Goal: Task Accomplishment & Management: Complete application form

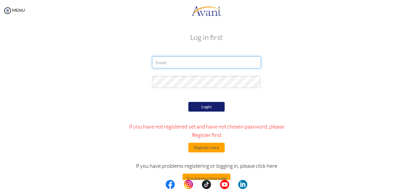
click at [181, 62] on input "email" at bounding box center [206, 62] width 109 height 12
click at [201, 61] on input "email" at bounding box center [206, 62] width 109 height 12
type input "lillimaemesheka@mail.com"
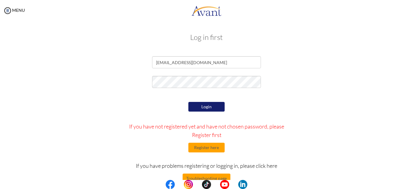
drag, startPoint x: 168, startPoint y: 74, endPoint x: 123, endPoint y: 108, distance: 56.5
drag, startPoint x: 123, startPoint y: 108, endPoint x: 303, endPoint y: 104, distance: 180.7
drag, startPoint x: 303, startPoint y: 104, endPoint x: 281, endPoint y: 72, distance: 38.9
click at [281, 72] on form "lillimaemesheka@mail.com Login If you have not registered yet and have not chos…" at bounding box center [206, 135] width 344 height 158
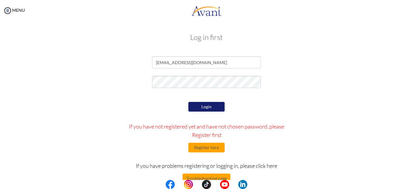
click at [280, 35] on h3 "Log in first" at bounding box center [206, 37] width 344 height 8
click at [205, 106] on button "Login" at bounding box center [206, 107] width 36 height 10
click at [206, 106] on button "Login" at bounding box center [206, 107] width 36 height 10
click at [202, 107] on button "Login" at bounding box center [206, 107] width 36 height 10
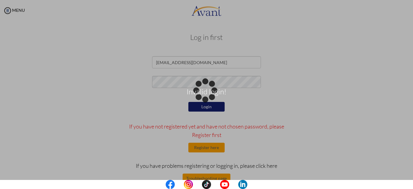
click at [202, 99] on div "Invalid login!" at bounding box center [206, 94] width 8 height 8
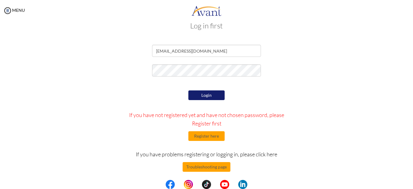
scroll to position [14, 0]
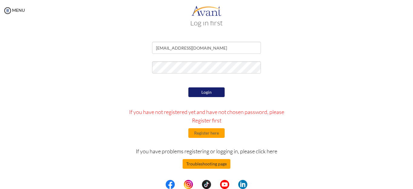
click at [209, 165] on button "Troubleshooting page" at bounding box center [206, 164] width 48 height 10
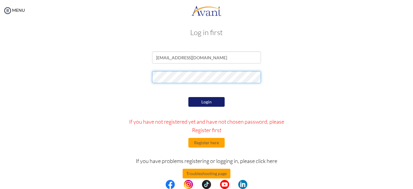
scroll to position [0, 0]
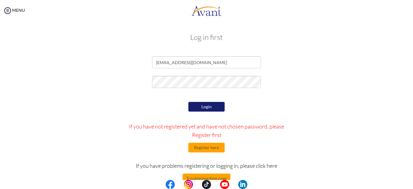
click at [202, 109] on button "Login" at bounding box center [206, 107] width 36 height 10
click at [205, 107] on button "Login" at bounding box center [206, 107] width 36 height 10
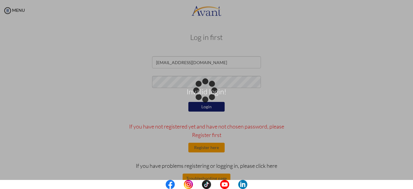
click at [177, 85] on body "Invalid login! Maintenance break. Please come back in 2 hours. MENU My Status W…" at bounding box center [206, 94] width 413 height 189
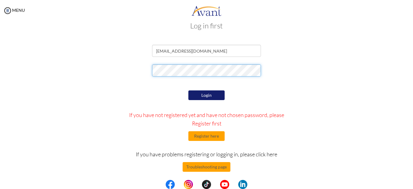
scroll to position [14, 0]
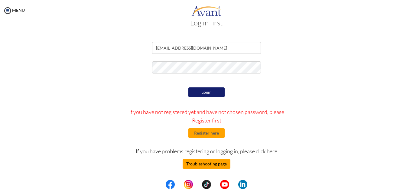
click at [210, 164] on button "Troubleshooting page" at bounding box center [206, 164] width 48 height 10
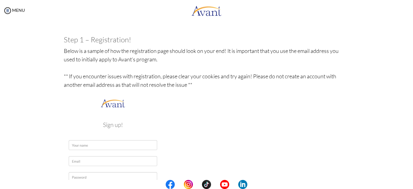
scroll to position [91, 0]
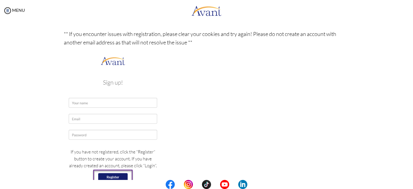
drag, startPoint x: 92, startPoint y: 101, endPoint x: 76, endPoint y: 90, distance: 19.4
click at [76, 90] on img at bounding box center [113, 126] width 98 height 143
click at [90, 103] on img at bounding box center [113, 126] width 98 height 143
click at [92, 109] on img at bounding box center [113, 126] width 98 height 143
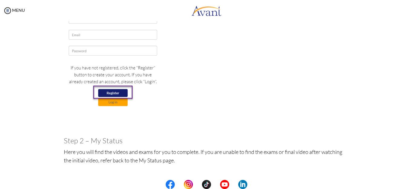
scroll to position [211, 0]
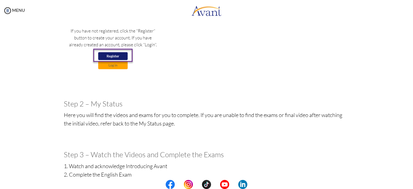
click at [107, 64] on img at bounding box center [113, 5] width 98 height 143
click at [108, 65] on img at bounding box center [113, 5] width 98 height 143
click at [113, 66] on img at bounding box center [113, 5] width 98 height 143
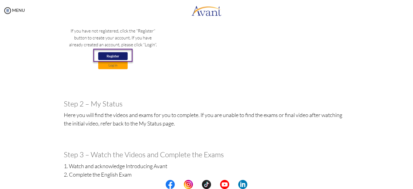
click at [113, 65] on img at bounding box center [113, 5] width 98 height 143
click at [113, 64] on img at bounding box center [113, 5] width 98 height 143
click at [112, 64] on img at bounding box center [113, 5] width 98 height 143
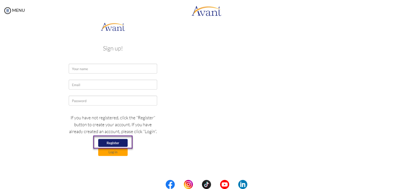
scroll to position [115, 0]
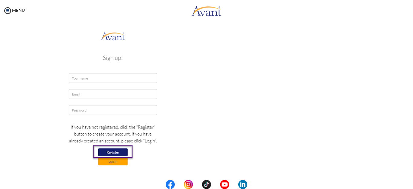
click at [111, 160] on img at bounding box center [113, 101] width 98 height 143
click at [111, 159] on img at bounding box center [113, 101] width 98 height 143
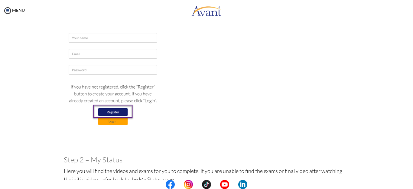
scroll to position [146, 0]
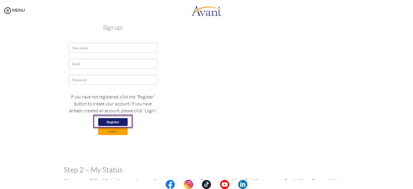
drag, startPoint x: 109, startPoint y: 131, endPoint x: 185, endPoint y: 116, distance: 77.5
click at [185, 116] on p "Below is a sample of how the registration page should look on your end! It is i…" at bounding box center [206, 54] width 285 height 210
click at [110, 131] on img at bounding box center [113, 71] width 98 height 143
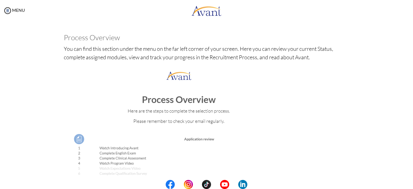
scroll to position [689, 0]
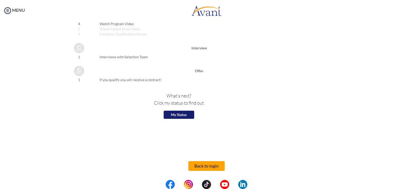
click at [199, 166] on button "Back to login" at bounding box center [206, 166] width 36 height 10
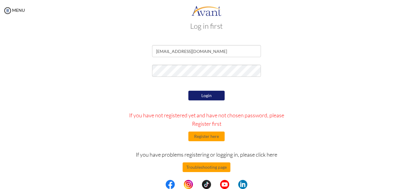
scroll to position [14, 0]
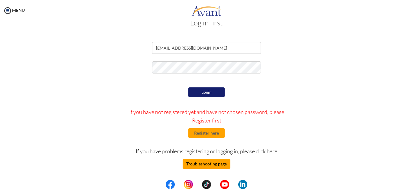
click at [204, 166] on button "Troubleshooting page" at bounding box center [206, 164] width 48 height 10
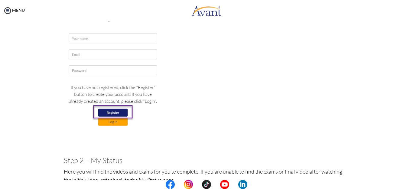
scroll to position [151, 0]
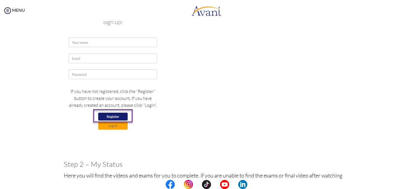
click at [155, 92] on img at bounding box center [113, 66] width 98 height 143
click at [111, 124] on img at bounding box center [113, 66] width 98 height 143
click at [111, 125] on img at bounding box center [113, 66] width 98 height 143
click at [123, 122] on img at bounding box center [113, 66] width 98 height 143
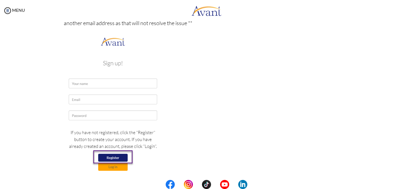
scroll to position [66, 0]
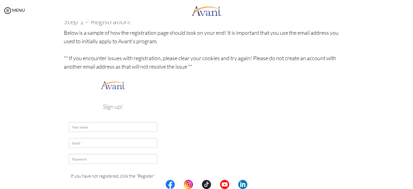
click at [100, 124] on img at bounding box center [113, 150] width 98 height 143
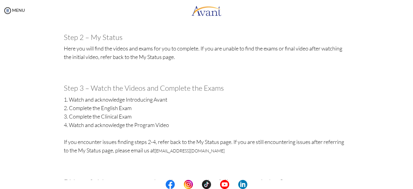
scroll to position [157, 0]
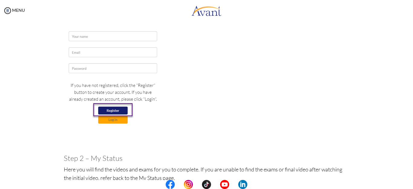
click at [114, 119] on img at bounding box center [113, 60] width 98 height 143
click at [114, 118] on img at bounding box center [113, 60] width 98 height 143
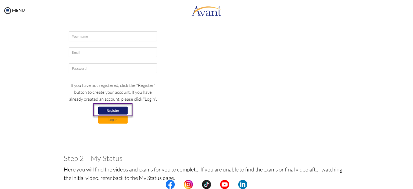
click at [114, 118] on img at bounding box center [113, 60] width 98 height 143
click at [110, 121] on img at bounding box center [113, 60] width 98 height 143
drag, startPoint x: 110, startPoint y: 120, endPoint x: 110, endPoint y: 116, distance: 4.2
click at [110, 119] on img at bounding box center [113, 60] width 98 height 143
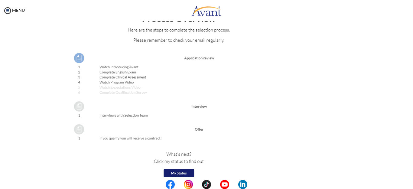
scroll to position [689, 0]
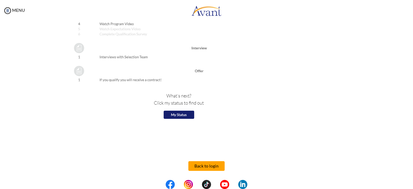
click at [208, 165] on button "Back to login" at bounding box center [206, 166] width 36 height 10
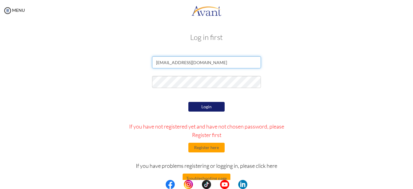
drag, startPoint x: 169, startPoint y: 63, endPoint x: 174, endPoint y: 90, distance: 27.9
click at [169, 63] on input "lillimaemesheka@mail.com" at bounding box center [206, 62] width 109 height 12
click at [188, 63] on input "lillimaemesheka@mail.com" at bounding box center [206, 62] width 109 height 12
type input "lillimaemesheka@gmail.com"
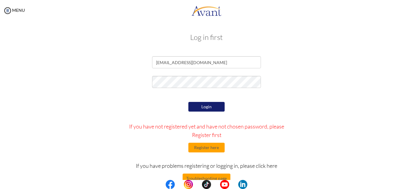
click at [204, 105] on button "Login" at bounding box center [206, 107] width 36 height 10
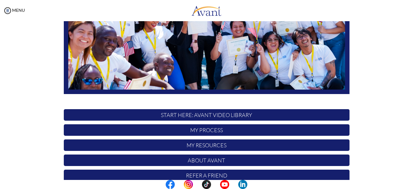
scroll to position [147, 0]
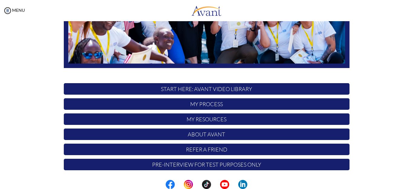
click at [203, 106] on p "My Process" at bounding box center [206, 103] width 285 height 11
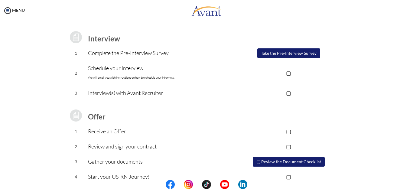
scroll to position [86, 0]
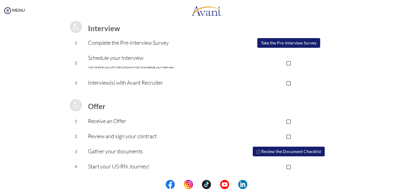
click at [275, 152] on button "▢ Review the Document Checklist" at bounding box center [289, 152] width 72 height 10
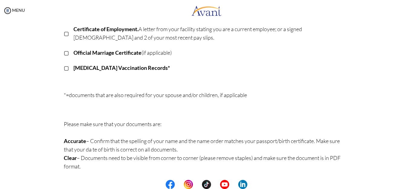
scroll to position [183, 0]
click at [7, 11] on img at bounding box center [7, 10] width 9 height 9
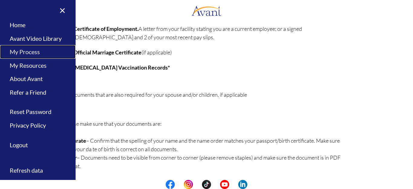
click at [30, 54] on link "My Process" at bounding box center [38, 52] width 76 height 14
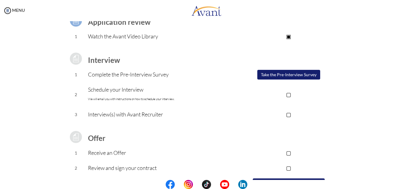
scroll to position [60, 0]
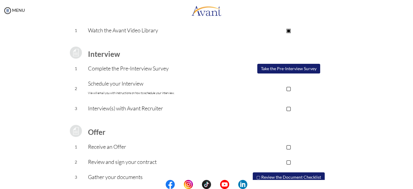
click at [278, 69] on button "Take the Pre-Interview Survey" at bounding box center [288, 69] width 63 height 10
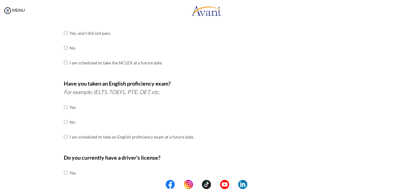
scroll to position [77, 0]
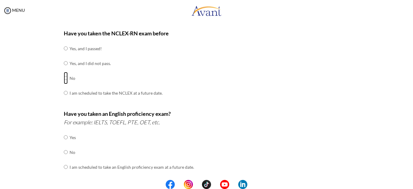
click at [64, 76] on input "radio" at bounding box center [66, 78] width 4 height 12
radio input "true"
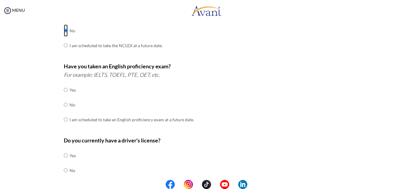
scroll to position [168, 0]
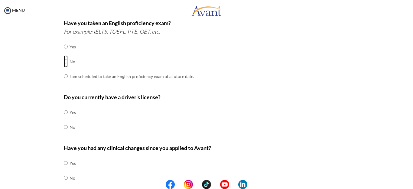
click at [64, 61] on input "radio" at bounding box center [66, 61] width 4 height 12
radio input "true"
click at [64, 113] on input "radio" at bounding box center [66, 112] width 4 height 12
radio input "true"
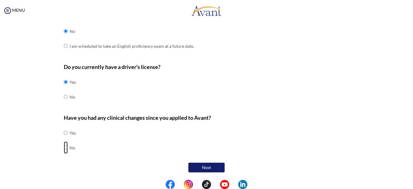
click at [64, 145] on input "radio" at bounding box center [66, 147] width 4 height 12
radio input "true"
click at [200, 166] on button "Next" at bounding box center [206, 168] width 36 height 10
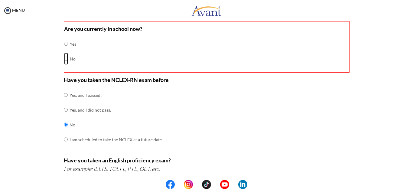
click at [64, 58] on input "radio" at bounding box center [66, 59] width 4 height 12
radio input "true"
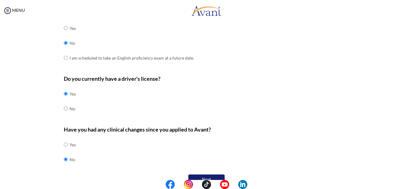
scroll to position [198, 0]
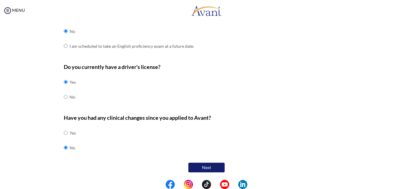
click at [205, 168] on button "Next" at bounding box center [206, 168] width 36 height 10
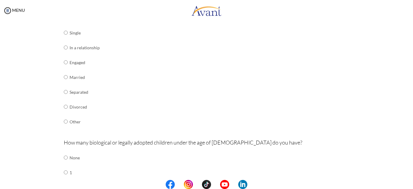
scroll to position [103, 0]
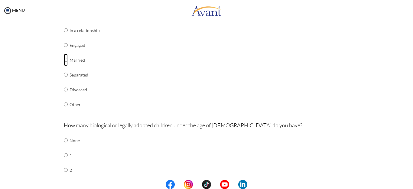
click at [64, 60] on input "radio" at bounding box center [66, 60] width 4 height 12
radio input "true"
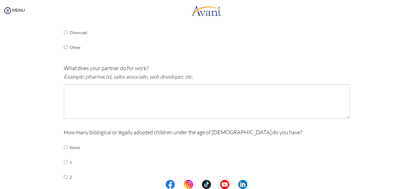
scroll to position [163, 0]
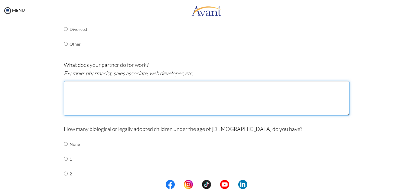
click at [71, 89] on textarea at bounding box center [206, 98] width 285 height 34
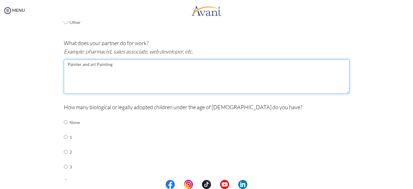
scroll to position [224, 0]
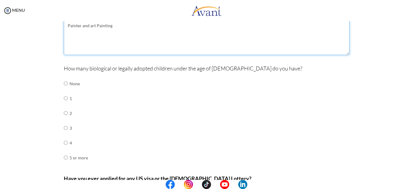
type textarea "Painter and art Painting"
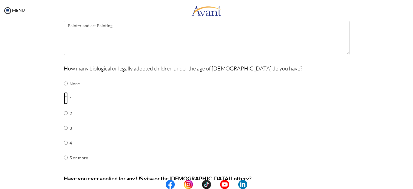
click at [64, 98] on input "radio" at bounding box center [66, 98] width 4 height 12
radio input "true"
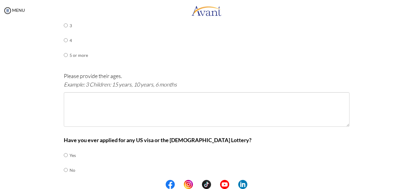
scroll to position [344, 0]
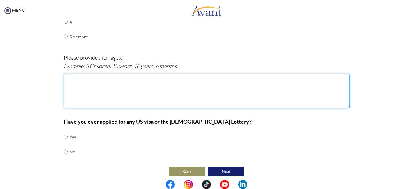
click at [70, 80] on textarea at bounding box center [206, 91] width 285 height 34
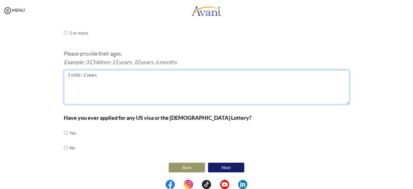
type textarea "1 child : 2 years"
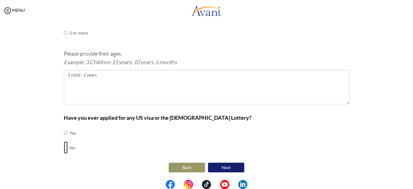
click at [64, 146] on input "radio" at bounding box center [66, 147] width 4 height 12
radio input "true"
click at [224, 169] on button "Next" at bounding box center [226, 168] width 36 height 10
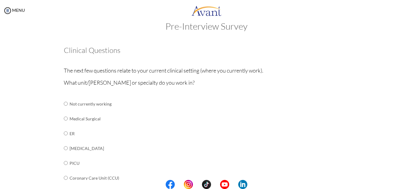
scroll to position [42, 0]
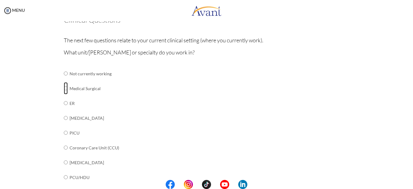
click at [64, 90] on input "radio" at bounding box center [66, 88] width 4 height 12
radio input "true"
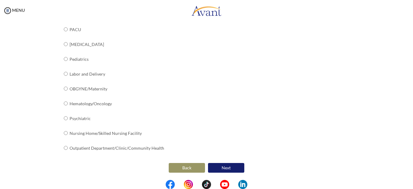
scroll to position [250, 0]
click at [221, 167] on button "Next" at bounding box center [226, 168] width 36 height 10
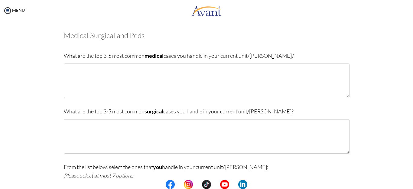
scroll to position [12, 0]
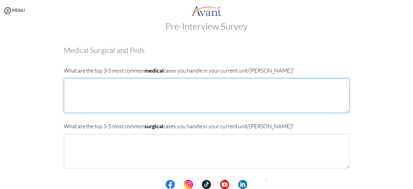
click at [68, 85] on textarea at bounding box center [206, 95] width 285 height 34
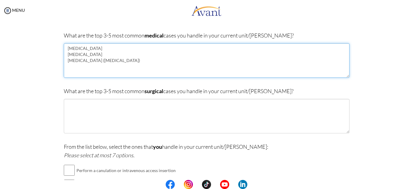
scroll to position [72, 0]
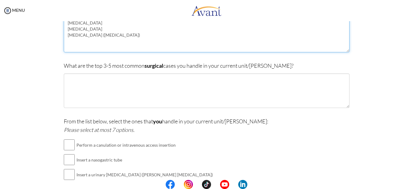
type textarea "[MEDICAL_DATA] [MEDICAL_DATA] [MEDICAL_DATA] ([MEDICAL_DATA])"
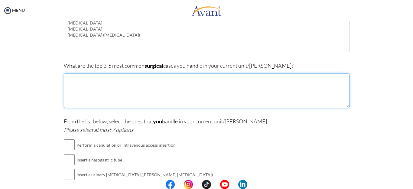
drag, startPoint x: 65, startPoint y: 78, endPoint x: 147, endPoint y: 80, distance: 82.2
click at [147, 80] on textarea at bounding box center [206, 90] width 285 height 34
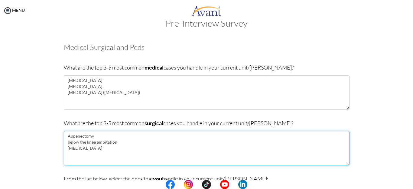
scroll to position [0, 0]
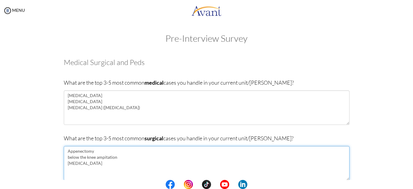
type textarea "Appenectomy below the knee ampitation [MEDICAL_DATA]"
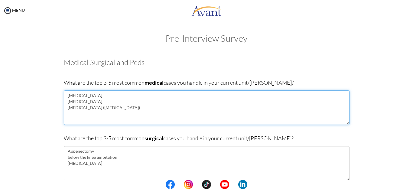
drag, startPoint x: 101, startPoint y: 109, endPoint x: 101, endPoint y: 116, distance: 6.4
drag, startPoint x: 101, startPoint y: 116, endPoint x: 242, endPoint y: 107, distance: 141.9
click at [242, 107] on textarea "[MEDICAL_DATA] [MEDICAL_DATA] [MEDICAL_DATA] ([MEDICAL_DATA])" at bounding box center [206, 107] width 285 height 34
drag, startPoint x: 78, startPoint y: 120, endPoint x: 155, endPoint y: 114, distance: 77.0
click at [155, 114] on textarea "[MEDICAL_DATA] [MEDICAL_DATA] [MEDICAL_DATA] ([MEDICAL_DATA]) [MEDICAL_DATA] st…" at bounding box center [206, 107] width 285 height 34
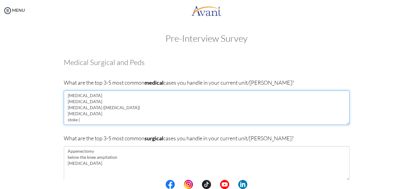
click at [80, 119] on textarea "[MEDICAL_DATA] [MEDICAL_DATA] [MEDICAL_DATA] ([MEDICAL_DATA]) [MEDICAL_DATA] st…" at bounding box center [206, 107] width 285 height 34
drag, startPoint x: 77, startPoint y: 119, endPoint x: 179, endPoint y: 112, distance: 101.4
click at [179, 112] on textarea "[MEDICAL_DATA] [MEDICAL_DATA] [MEDICAL_DATA] ([MEDICAL_DATA]) [MEDICAL_DATA] st…" at bounding box center [206, 107] width 285 height 34
click at [77, 119] on textarea "[MEDICAL_DATA] [MEDICAL_DATA] [MEDICAL_DATA] ([MEDICAL_DATA]) [MEDICAL_DATA] st…" at bounding box center [206, 107] width 285 height 34
drag, startPoint x: 112, startPoint y: 119, endPoint x: 206, endPoint y: 110, distance: 94.1
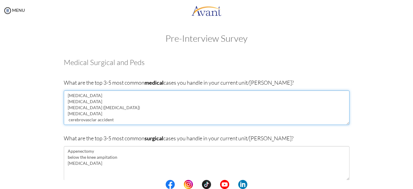
click at [206, 110] on textarea "[MEDICAL_DATA] [MEDICAL_DATA] [MEDICAL_DATA] ([MEDICAL_DATA]) [MEDICAL_DATA] ce…" at bounding box center [206, 107] width 285 height 34
click at [80, 119] on textarea "[MEDICAL_DATA] [MEDICAL_DATA] [MEDICAL_DATA] ([MEDICAL_DATA]) [MEDICAL_DATA] ce…" at bounding box center [206, 107] width 285 height 34
click at [79, 122] on textarea "[MEDICAL_DATA] [MEDICAL_DATA] [MEDICAL_DATA] ([MEDICAL_DATA]) [MEDICAL_DATA] ce…" at bounding box center [206, 107] width 285 height 34
click at [79, 121] on textarea "[MEDICAL_DATA] [MEDICAL_DATA] [MEDICAL_DATA] ([MEDICAL_DATA]) [MEDICAL_DATA] ce…" at bounding box center [206, 107] width 285 height 34
click at [91, 123] on textarea "[MEDICAL_DATA] [MEDICAL_DATA] [MEDICAL_DATA] ([MEDICAL_DATA]) [MEDICAL_DATA] ce…" at bounding box center [206, 107] width 285 height 34
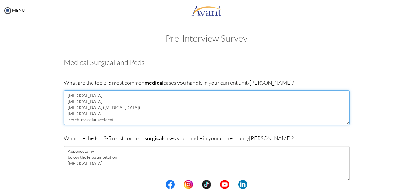
click at [85, 121] on textarea "[MEDICAL_DATA] [MEDICAL_DATA] [MEDICAL_DATA] ([MEDICAL_DATA]) [MEDICAL_DATA] ce…" at bounding box center [206, 107] width 285 height 34
drag, startPoint x: 85, startPoint y: 121, endPoint x: 80, endPoint y: 104, distance: 18.3
click at [80, 104] on textarea "[MEDICAL_DATA] [MEDICAL_DATA] [MEDICAL_DATA] ([MEDICAL_DATA]) [MEDICAL_DATA] ce…" at bounding box center [206, 107] width 285 height 34
click at [102, 108] on textarea "[MEDICAL_DATA] [MEDICAL_DATA] [MEDICAL_DATA] ([MEDICAL_DATA]) [MEDICAL_DATA] ce…" at bounding box center [206, 107] width 285 height 34
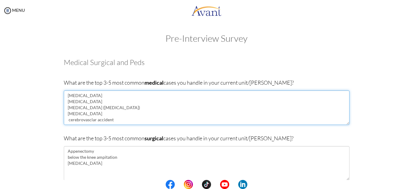
click at [66, 110] on textarea "[MEDICAL_DATA] [MEDICAL_DATA] [MEDICAL_DATA] ([MEDICAL_DATA]) [MEDICAL_DATA] ce…" at bounding box center [206, 107] width 285 height 34
drag, startPoint x: 147, startPoint y: 106, endPoint x: 154, endPoint y: 116, distance: 12.4
click at [154, 116] on textarea "[MEDICAL_DATA] [MEDICAL_DATA] congestive cardiac failer [MEDICAL_DATA] ([MEDICA…" at bounding box center [206, 107] width 285 height 34
click at [145, 109] on textarea "[MEDICAL_DATA] [MEDICAL_DATA] congestive cardiac failer [MEDICAL_DATA] ([MEDICA…" at bounding box center [206, 107] width 285 height 34
drag, startPoint x: 105, startPoint y: 108, endPoint x: 128, endPoint y: 99, distance: 24.5
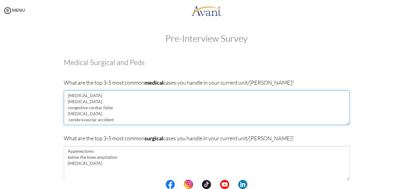
click at [128, 99] on textarea "[MEDICAL_DATA] [MEDICAL_DATA] congestive cardiac failer [MEDICAL_DATA] cerebrov…" at bounding box center [206, 107] width 285 height 34
click at [109, 108] on textarea "[MEDICAL_DATA] [MEDICAL_DATA] congestive cardiac failer [MEDICAL_DATA] cerebrov…" at bounding box center [206, 107] width 285 height 34
click at [91, 97] on textarea "[MEDICAL_DATA] [MEDICAL_DATA] congestive cardiac failer [MEDICAL_DATA] cerebrov…" at bounding box center [206, 107] width 285 height 34
click at [102, 97] on textarea "[MEDICAL_DATA] emegency [MEDICAL_DATA] congestive cardiac failer [MEDICAL_DATA]…" at bounding box center [206, 107] width 285 height 34
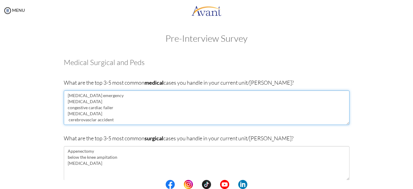
click at [102, 107] on textarea "[MEDICAL_DATA] emergency [MEDICAL_DATA] congestive cardiac failer [MEDICAL_DATA…" at bounding box center [206, 107] width 285 height 34
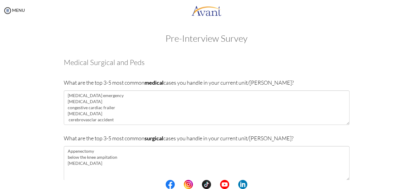
drag, startPoint x: 114, startPoint y: 105, endPoint x: 95, endPoint y: 38, distance: 69.3
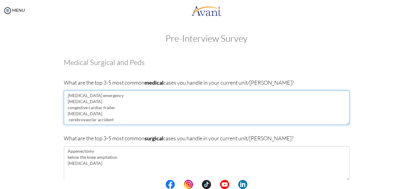
click at [111, 108] on textarea "[MEDICAL_DATA] emergency [MEDICAL_DATA] congestive cardiac frailer [MEDICAL_DAT…" at bounding box center [206, 107] width 285 height 34
drag, startPoint x: 76, startPoint y: 121, endPoint x: 109, endPoint y: 124, distance: 32.8
drag, startPoint x: 109, startPoint y: 124, endPoint x: 76, endPoint y: 115, distance: 34.4
drag, startPoint x: 76, startPoint y: 115, endPoint x: 79, endPoint y: 117, distance: 3.9
click at [79, 117] on textarea "[MEDICAL_DATA] emergency [MEDICAL_DATA] [MEDICAL_DATA] [MEDICAL_DATA] cerebrova…" at bounding box center [206, 107] width 285 height 34
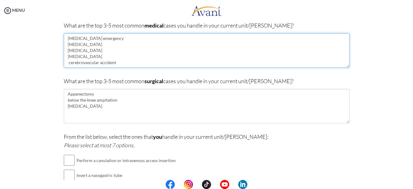
scroll to position [60, 0]
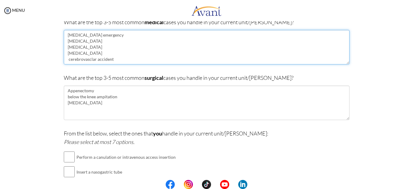
click at [124, 59] on textarea "[MEDICAL_DATA] emergency [MEDICAL_DATA] [MEDICAL_DATA] [MEDICAL_DATA] cerebrova…" at bounding box center [206, 47] width 285 height 34
type textarea "[MEDICAL_DATA] emergency [MEDICAL_DATA] [MEDICAL_DATA] [MEDICAL_DATA] cerebrova…"
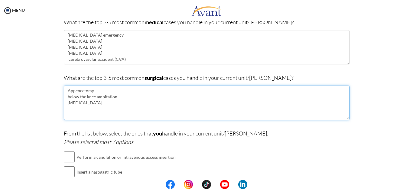
click at [92, 103] on textarea "Appenectomy below the knee ampitation [MEDICAL_DATA]" at bounding box center [206, 102] width 285 height 34
drag, startPoint x: 69, startPoint y: 113, endPoint x: 74, endPoint y: 117, distance: 6.4
click at [74, 118] on textarea "[MEDICAL_DATA] below the knee [MEDICAL_DATA] [MEDICAL_DATA] [MEDICAL_DATA] C" at bounding box center [206, 102] width 285 height 34
drag, startPoint x: 69, startPoint y: 118, endPoint x: 65, endPoint y: 117, distance: 4.3
type textarea "[MEDICAL_DATA] below the knee [MEDICAL_DATA] [MEDICAL_DATA] [MEDICAL_DATA] Caes…"
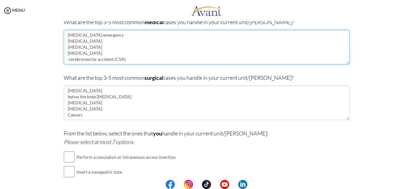
drag, startPoint x: 65, startPoint y: 117, endPoint x: 171, endPoint y: 41, distance: 130.6
type textarea "n"
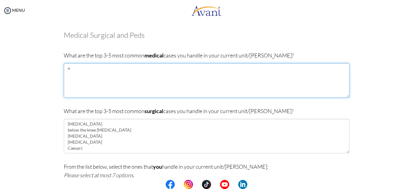
scroll to position [0, 0]
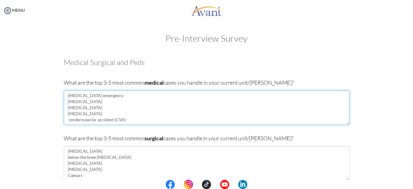
drag, startPoint x: 120, startPoint y: 111, endPoint x: 114, endPoint y: 109, distance: 6.5
click at [114, 109] on textarea "[MEDICAL_DATA] emergency [MEDICAL_DATA] [MEDICAL_DATA] [MEDICAL_DATA] cerebrova…" at bounding box center [206, 107] width 285 height 34
click at [85, 120] on textarea "[MEDICAL_DATA] emergency [MEDICAL_DATA] [MEDICAL_DATA] [MEDICAL_DATA] cerebrova…" at bounding box center [206, 107] width 285 height 34
drag, startPoint x: 65, startPoint y: 119, endPoint x: 71, endPoint y: 121, distance: 6.0
drag, startPoint x: 71, startPoint y: 121, endPoint x: 151, endPoint y: 105, distance: 82.1
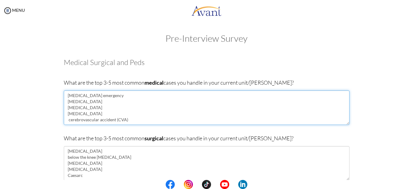
click at [151, 105] on textarea "[MEDICAL_DATA] emergency [MEDICAL_DATA] [MEDICAL_DATA] [MEDICAL_DATA] cerebrova…" at bounding box center [206, 107] width 285 height 34
drag, startPoint x: 94, startPoint y: 118, endPoint x: 198, endPoint y: 108, distance: 105.0
click at [198, 108] on textarea "[MEDICAL_DATA] emergency [MEDICAL_DATA] [MEDICAL_DATA] [MEDICAL_DATA] cerebrova…" at bounding box center [206, 107] width 285 height 34
click at [124, 120] on textarea "[MEDICAL_DATA] emergency [MEDICAL_DATA] [MEDICAL_DATA] [MEDICAL_DATA] cerebrova…" at bounding box center [206, 107] width 285 height 34
click at [64, 101] on textarea "[MEDICAL_DATA] emergency [MEDICAL_DATA] [MEDICAL_DATA] [MEDICAL_DATA] cerebrova…" at bounding box center [206, 107] width 285 height 34
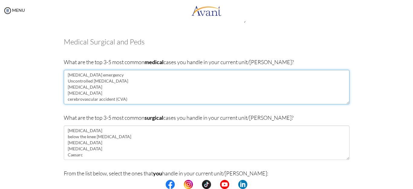
scroll to position [60, 0]
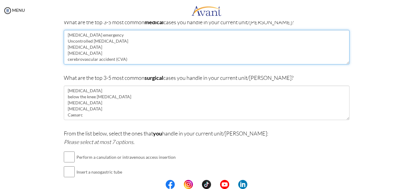
type textarea "[MEDICAL_DATA] emergency Uncontrolled [MEDICAL_DATA] [MEDICAL_DATA] [MEDICAL_DA…"
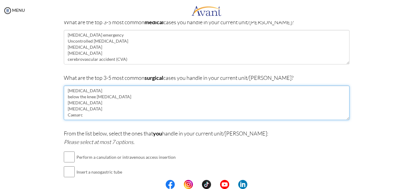
drag, startPoint x: 79, startPoint y: 115, endPoint x: 82, endPoint y: 116, distance: 3.3
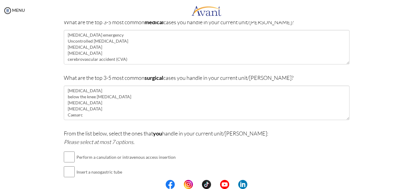
drag, startPoint x: 82, startPoint y: 116, endPoint x: 85, endPoint y: 120, distance: 4.8
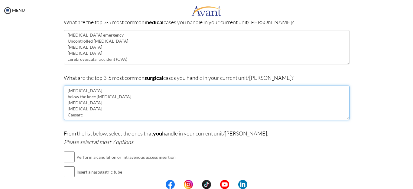
drag, startPoint x: 85, startPoint y: 120, endPoint x: 77, endPoint y: 118, distance: 7.8
click at [77, 118] on textarea "[MEDICAL_DATA] below the knee [MEDICAL_DATA] [MEDICAL_DATA] [MEDICAL_DATA] Caes…" at bounding box center [206, 102] width 285 height 34
click at [82, 115] on textarea "[MEDICAL_DATA] below the knee [MEDICAL_DATA] [MEDICAL_DATA] [MEDICAL_DATA] Caes…" at bounding box center [206, 102] width 285 height 34
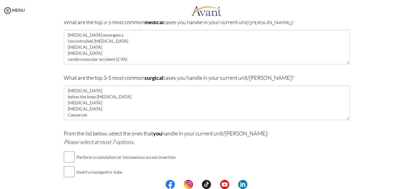
click at [85, 121] on div "What are the top 3-5 most common surgical cases you handle in your current unit…" at bounding box center [206, 99] width 285 height 53
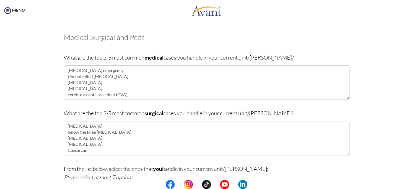
scroll to position [0, 0]
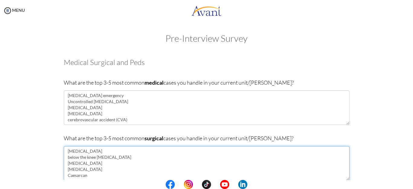
click at [87, 176] on textarea "[MEDICAL_DATA] below the knee [MEDICAL_DATA] [MEDICAL_DATA] [MEDICAL_DATA] Caes…" at bounding box center [206, 163] width 285 height 34
click at [77, 175] on textarea "[MEDICAL_DATA] below the knee [MEDICAL_DATA] [MEDICAL_DATA] [MEDICAL_DATA] Caes…" at bounding box center [206, 163] width 285 height 34
click at [77, 177] on textarea "[MEDICAL_DATA] below the knee [MEDICAL_DATA] [MEDICAL_DATA] [MEDICAL_DATA] Caes…" at bounding box center [206, 163] width 285 height 34
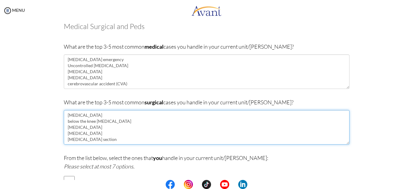
scroll to position [60, 0]
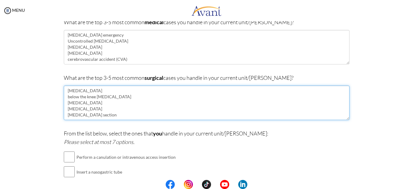
drag, startPoint x: 66, startPoint y: 97, endPoint x: 66, endPoint y: 93, distance: 4.2
click at [66, 93] on textarea "[MEDICAL_DATA] below the knee [MEDICAL_DATA] [MEDICAL_DATA] [MEDICAL_DATA] [MED…" at bounding box center [206, 102] width 285 height 34
click at [66, 98] on textarea "[MEDICAL_DATA] below the knee [MEDICAL_DATA] [MEDICAL_DATA] [MEDICAL_DATA] [MED…" at bounding box center [206, 102] width 285 height 34
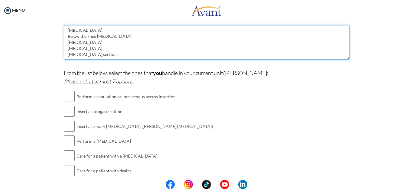
scroll to position [91, 0]
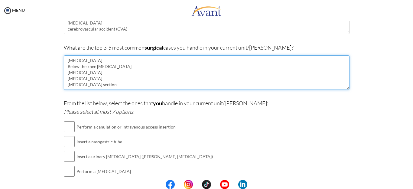
type textarea "[MEDICAL_DATA] Below the knee [MEDICAL_DATA] [MEDICAL_DATA] [MEDICAL_DATA] [MED…"
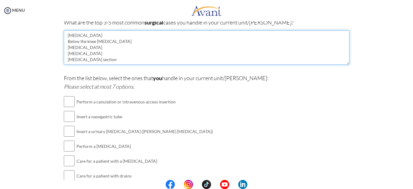
scroll to position [113, 0]
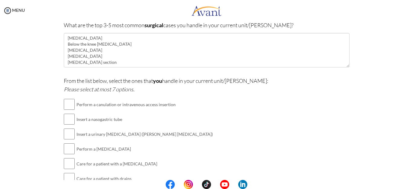
drag, startPoint x: 65, startPoint y: 105, endPoint x: 175, endPoint y: 114, distance: 110.6
click at [175, 114] on td "Insert a nasogastric tube" at bounding box center [144, 119] width 136 height 15
click at [66, 122] on input "checkbox" at bounding box center [69, 119] width 11 height 12
checkbox input "true"
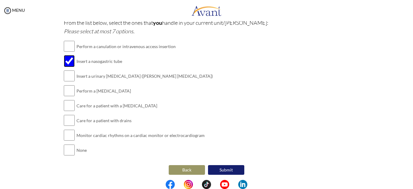
scroll to position [173, 0]
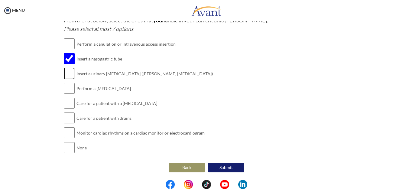
click at [65, 75] on input "checkbox" at bounding box center [69, 73] width 11 height 12
checkbox input "true"
click at [66, 89] on input "checkbox" at bounding box center [69, 88] width 11 height 12
checkbox input "true"
click at [69, 104] on input "checkbox" at bounding box center [69, 103] width 11 height 12
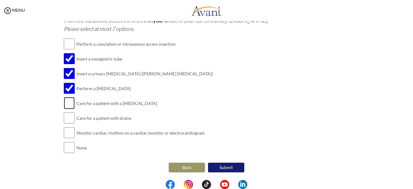
checkbox input "true"
click at [66, 117] on input "checkbox" at bounding box center [69, 118] width 11 height 12
checkbox input "true"
click at [66, 133] on input "checkbox" at bounding box center [69, 133] width 11 height 12
checkbox input "true"
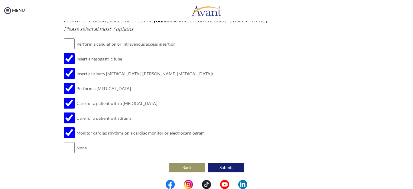
click at [186, 167] on button "Back" at bounding box center [187, 168] width 36 height 10
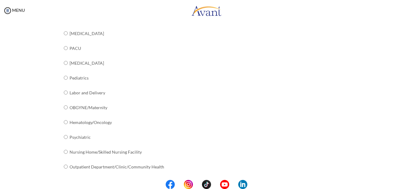
scroll to position [250, 0]
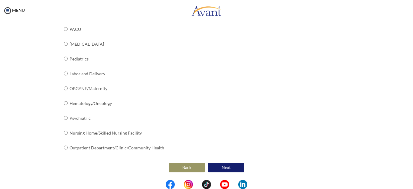
click at [230, 168] on button "Next" at bounding box center [226, 168] width 36 height 10
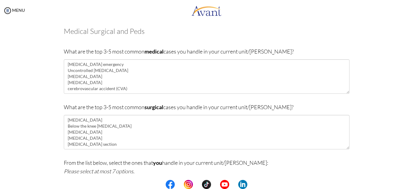
scroll to position [173, 0]
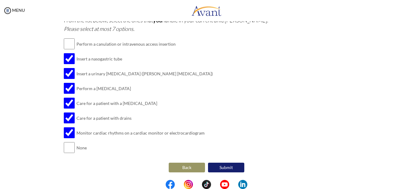
click at [183, 166] on button "Back" at bounding box center [187, 168] width 36 height 10
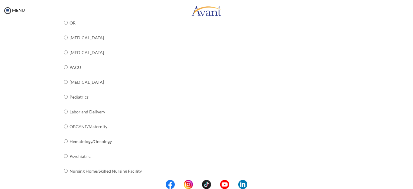
scroll to position [250, 0]
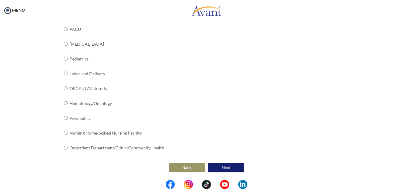
click at [224, 166] on button "Next" at bounding box center [226, 168] width 36 height 10
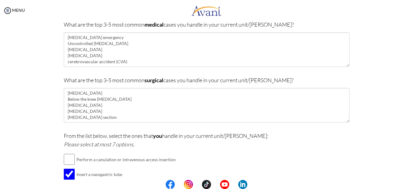
scroll to position [173, 0]
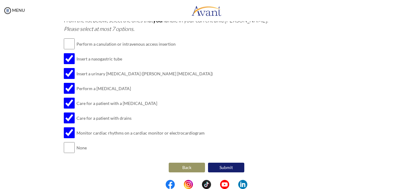
click at [223, 167] on button "Submit" at bounding box center [226, 168] width 36 height 10
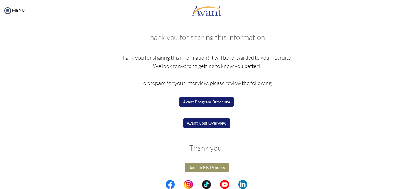
scroll to position [0, 0]
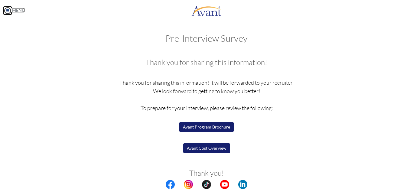
click at [7, 10] on img at bounding box center [7, 10] width 9 height 9
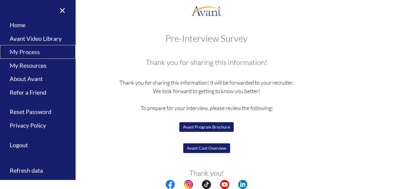
click at [29, 52] on link "My Process" at bounding box center [38, 52] width 76 height 14
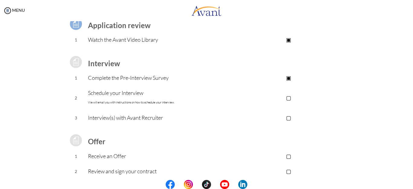
scroll to position [60, 0]
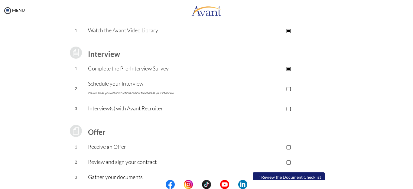
click at [122, 90] on p "Schedule your Interview We will email you with instructions on how to schedule …" at bounding box center [158, 88] width 140 height 18
click at [123, 85] on p "Schedule your Interview We will email you with instructions on how to schedule …" at bounding box center [158, 88] width 140 height 18
drag, startPoint x: 122, startPoint y: 85, endPoint x: 120, endPoint y: 94, distance: 9.4
click at [120, 87] on p "Schedule your Interview We will email you with instructions on how to schedule …" at bounding box center [158, 88] width 140 height 18
click at [123, 88] on p "Schedule your Interview We will email you with instructions on how to schedule …" at bounding box center [158, 88] width 140 height 18
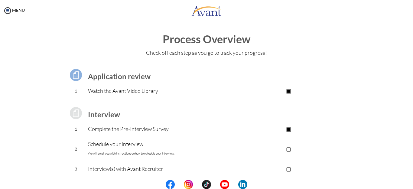
scroll to position [30, 0]
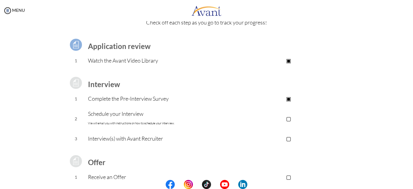
click at [125, 62] on p "Watch the Avant Video Library" at bounding box center [158, 60] width 140 height 8
click at [127, 48] on b "Application review" at bounding box center [119, 46] width 63 height 9
click at [85, 49] on td at bounding box center [76, 44] width 24 height 17
click at [111, 66] on td "Watch the Avant Video Library" at bounding box center [158, 60] width 140 height 15
click at [113, 66] on td "Watch the Avant Video Library" at bounding box center [158, 60] width 140 height 15
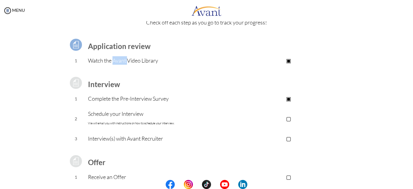
click at [113, 66] on td "Watch the Avant Video Library" at bounding box center [158, 60] width 140 height 15
click at [100, 101] on p "Complete the Pre-Interview Survey" at bounding box center [158, 98] width 140 height 8
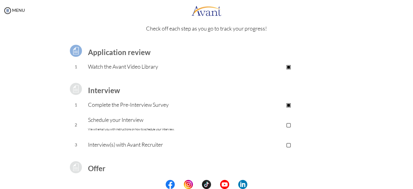
scroll to position [0, 0]
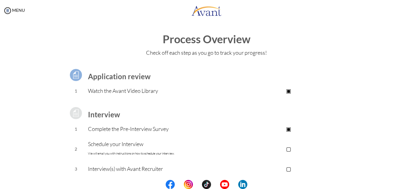
drag, startPoint x: 114, startPoint y: 80, endPoint x: 91, endPoint y: 70, distance: 24.8
click at [91, 70] on td "Application review" at bounding box center [158, 74] width 140 height 17
click at [97, 81] on td "Application review" at bounding box center [158, 74] width 140 height 17
drag, startPoint x: 97, startPoint y: 81, endPoint x: 105, endPoint y: 83, distance: 8.1
click at [98, 82] on td "Application review" at bounding box center [158, 74] width 140 height 17
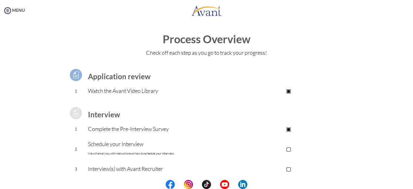
click at [106, 54] on p "Check off each step as you go to track your progress!" at bounding box center [206, 52] width 401 height 8
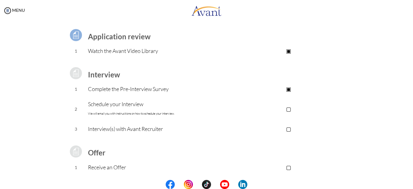
scroll to position [86, 0]
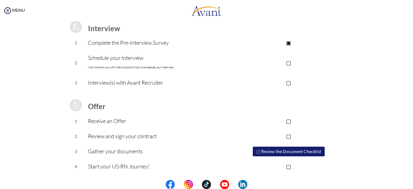
click at [113, 60] on p "Schedule your Interview We will email you with instructions on how to schedule …" at bounding box center [158, 62] width 140 height 18
click at [180, 69] on p "Schedule your Interview We will email you with instructions on how to schedule …" at bounding box center [158, 62] width 140 height 18
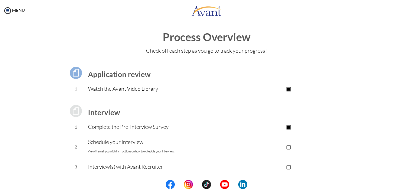
scroll to position [0, 0]
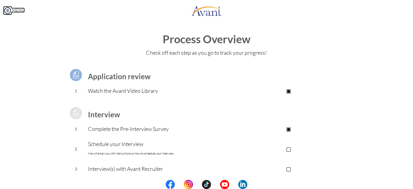
click at [7, 11] on img at bounding box center [7, 10] width 9 height 9
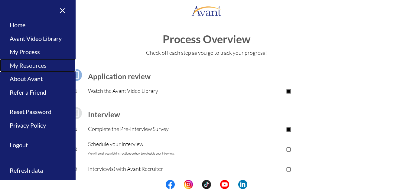
click at [42, 66] on link "My Resources" at bounding box center [38, 66] width 76 height 14
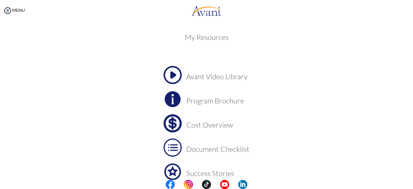
click at [201, 104] on h3 "Program Brochure" at bounding box center [217, 101] width 63 height 8
click at [214, 76] on h3 "Avant Video Library" at bounding box center [217, 76] width 63 height 8
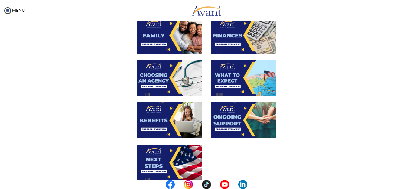
scroll to position [166, 0]
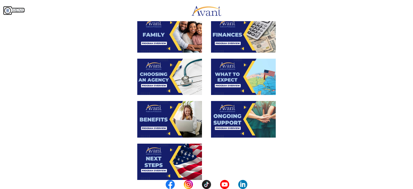
click at [7, 9] on img at bounding box center [7, 10] width 9 height 9
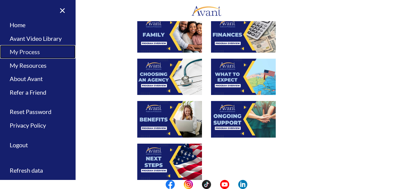
click at [28, 52] on link "My Process" at bounding box center [38, 52] width 76 height 14
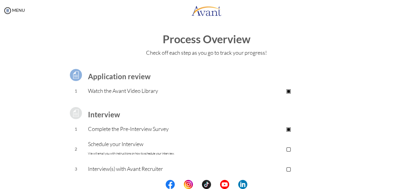
click at [142, 129] on p "Complete the Pre-Interview Survey" at bounding box center [158, 128] width 140 height 8
drag, startPoint x: 105, startPoint y: 117, endPoint x: 174, endPoint y: 118, distance: 68.6
click at [174, 118] on td "Interview" at bounding box center [158, 113] width 140 height 17
click at [114, 130] on p "Complete the Pre-Interview Survey" at bounding box center [158, 128] width 140 height 8
click at [115, 147] on p "Schedule your Interview We will email you with instructions on how to schedule …" at bounding box center [158, 149] width 140 height 18
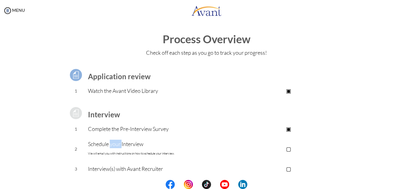
click at [115, 147] on p "Schedule your Interview We will email you with instructions on how to schedule …" at bounding box center [158, 149] width 140 height 18
click at [181, 147] on p "Schedule your Interview We will email you with instructions on how to schedule …" at bounding box center [158, 149] width 140 height 18
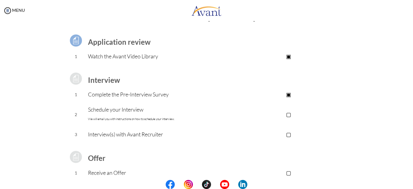
scroll to position [60, 0]
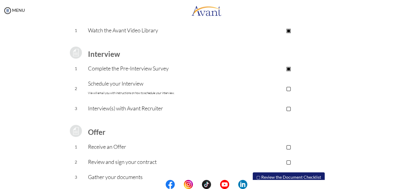
click at [137, 108] on p "Interview(s) with Avant Recruiter" at bounding box center [158, 108] width 140 height 8
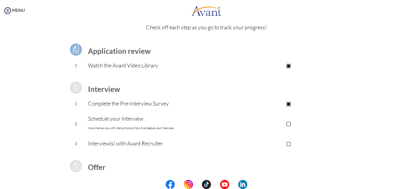
scroll to position [0, 0]
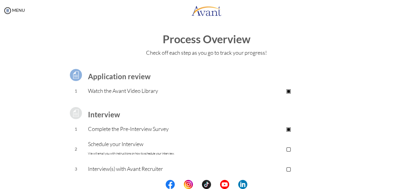
click at [121, 76] on b "Application review" at bounding box center [119, 76] width 63 height 9
click at [9, 9] on img at bounding box center [7, 10] width 9 height 9
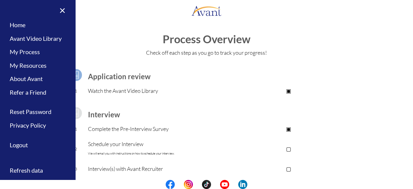
click at [194, 111] on h3 "Interview" at bounding box center [158, 115] width 140 height 8
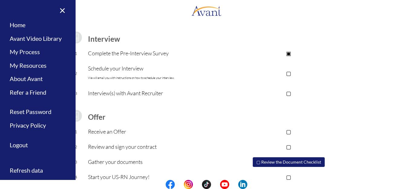
scroll to position [86, 0]
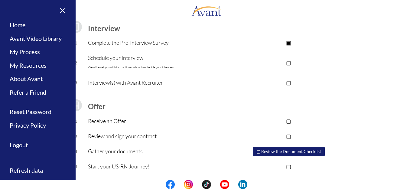
click at [274, 150] on button "▢ Review the Document Checklist" at bounding box center [289, 152] width 72 height 10
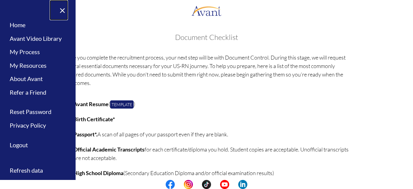
click at [62, 9] on link "×" at bounding box center [59, 10] width 18 height 20
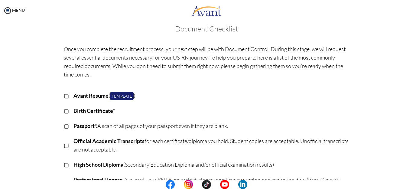
scroll to position [0, 0]
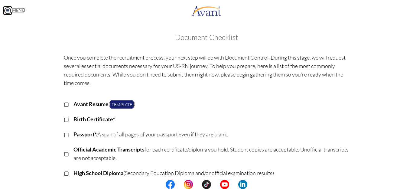
click at [8, 11] on img at bounding box center [7, 10] width 9 height 9
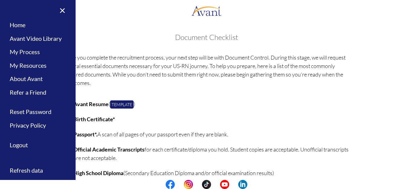
click at [100, 27] on div "My Status What is the next step? We would like you to watch the introductory vi…" at bounding box center [206, 115] width 413 height 189
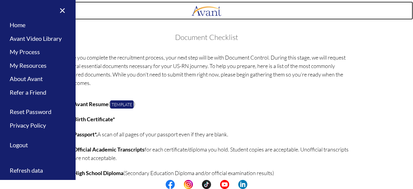
drag, startPoint x: 64, startPoint y: 10, endPoint x: 143, endPoint y: 6, distance: 78.6
click at [152, 6] on link at bounding box center [206, 11] width 413 height 18
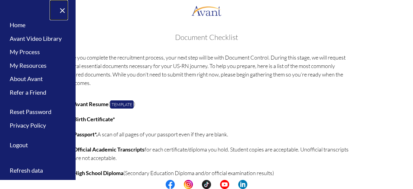
click at [63, 11] on link "×" at bounding box center [59, 10] width 18 height 20
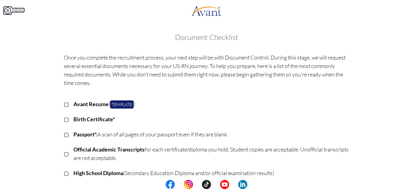
drag, startPoint x: 61, startPoint y: 31, endPoint x: 8, endPoint y: 10, distance: 56.7
click at [8, 10] on img at bounding box center [7, 10] width 9 height 9
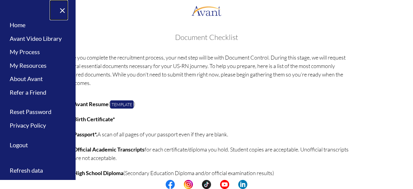
click at [61, 10] on link "×" at bounding box center [59, 10] width 18 height 20
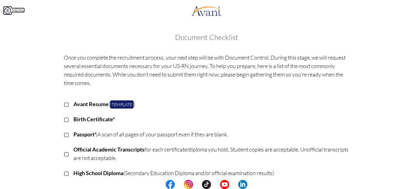
click at [8, 10] on img at bounding box center [7, 10] width 9 height 9
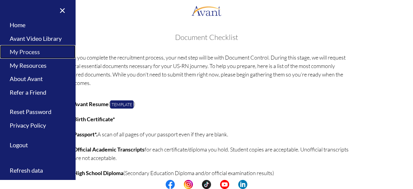
click at [26, 52] on link "My Process" at bounding box center [38, 52] width 76 height 14
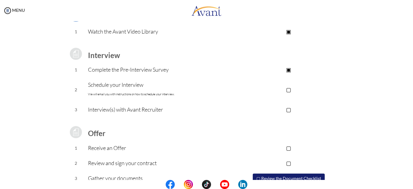
scroll to position [26, 0]
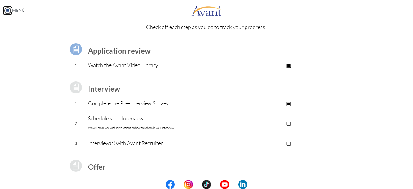
click at [8, 11] on img at bounding box center [7, 10] width 9 height 9
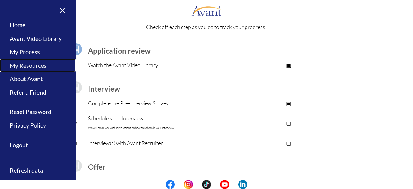
click at [33, 66] on link "My Resources" at bounding box center [38, 66] width 76 height 14
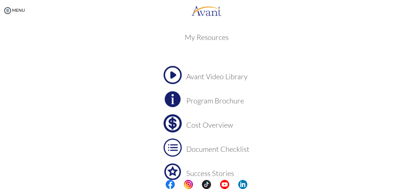
click at [212, 80] on h3 "Avant Video Library" at bounding box center [217, 76] width 63 height 8
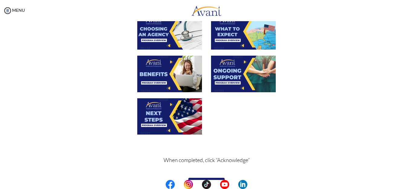
scroll to position [227, 0]
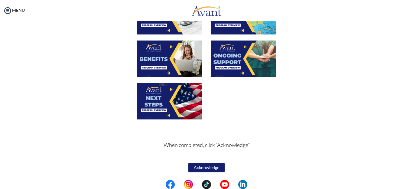
click at [201, 166] on button "Acknowledge" at bounding box center [206, 168] width 36 height 10
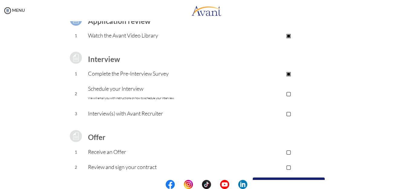
scroll to position [0, 0]
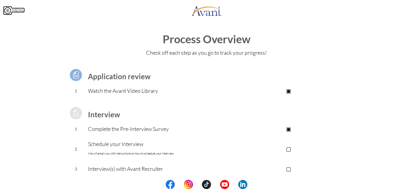
click at [8, 13] on img at bounding box center [7, 10] width 9 height 9
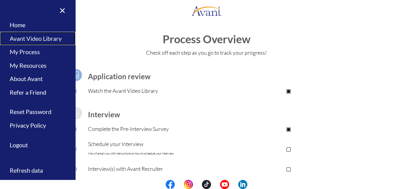
click at [47, 37] on link "Avant Video Library" at bounding box center [38, 39] width 76 height 14
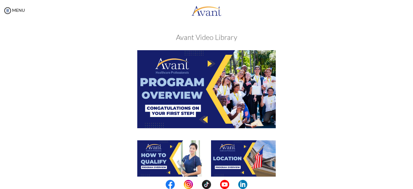
click at [178, 104] on img at bounding box center [206, 89] width 138 height 78
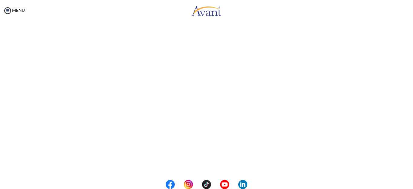
scroll to position [48, 0]
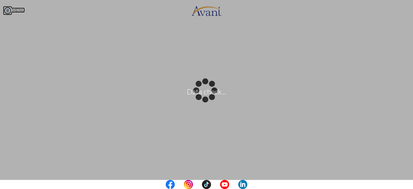
click at [9, 7] on body "Data check... Maintenance break. Please come back in 2 hours. MENU My Status Wh…" at bounding box center [206, 94] width 413 height 189
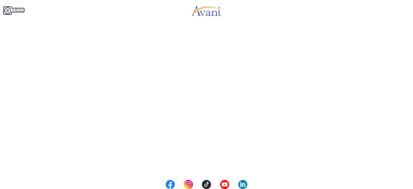
click at [6, 11] on img at bounding box center [7, 10] width 9 height 9
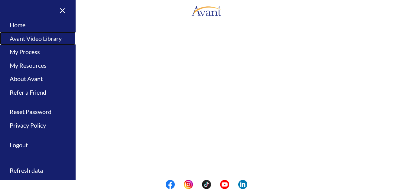
click at [47, 38] on link "Avant Video Library" at bounding box center [38, 39] width 76 height 14
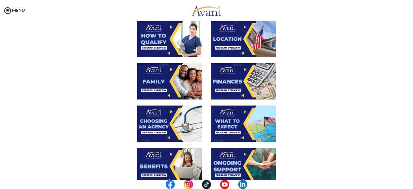
scroll to position [121, 0]
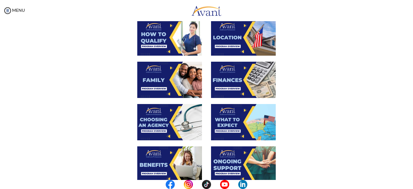
click at [146, 77] on img at bounding box center [169, 80] width 65 height 36
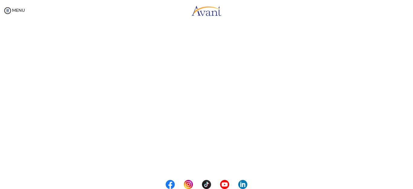
scroll to position [82, 0]
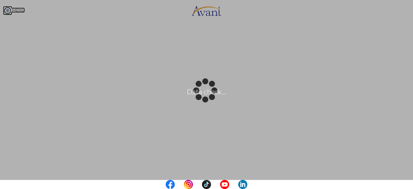
click at [8, 10] on body "Data check... Maintenance break. Please come back in 2 hours. MENU My Status Wh…" at bounding box center [206, 94] width 413 height 189
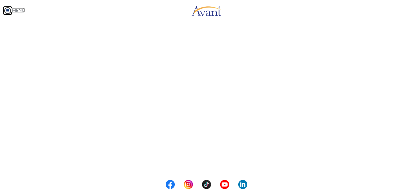
click at [9, 11] on img at bounding box center [7, 10] width 9 height 9
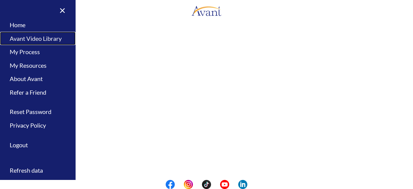
click at [31, 38] on link "Avant Video Library" at bounding box center [38, 39] width 76 height 14
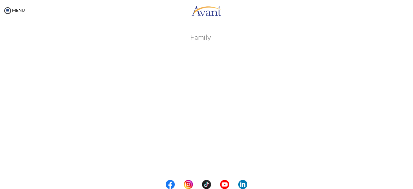
click at [0, 0] on h3 "Avant Video Library" at bounding box center [0, 0] width 0 height 0
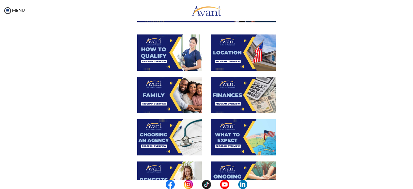
scroll to position [15, 0]
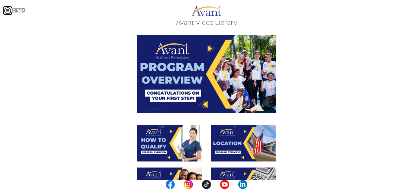
click at [8, 10] on img at bounding box center [7, 10] width 9 height 9
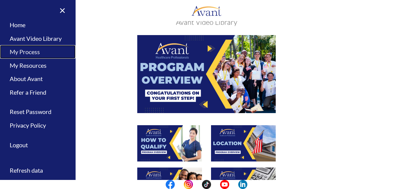
click at [22, 48] on link "My Process" at bounding box center [38, 52] width 76 height 14
click at [0, 0] on div at bounding box center [0, 0] width 0 height 0
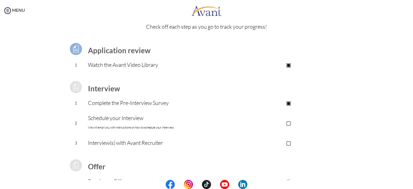
scroll to position [26, 0]
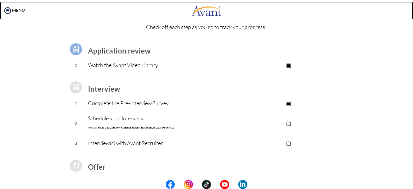
drag, startPoint x: 50, startPoint y: 2, endPoint x: 154, endPoint y: 12, distance: 104.7
click at [154, 12] on link at bounding box center [206, 11] width 413 height 18
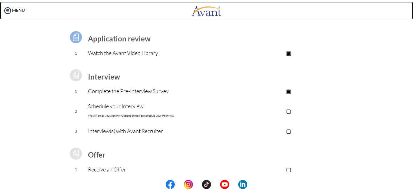
scroll to position [0, 0]
